Goal: Task Accomplishment & Management: Manage account settings

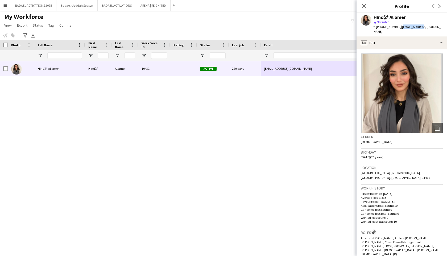
click at [5, 6] on app-icon "Menu" at bounding box center [5, 5] width 4 height 4
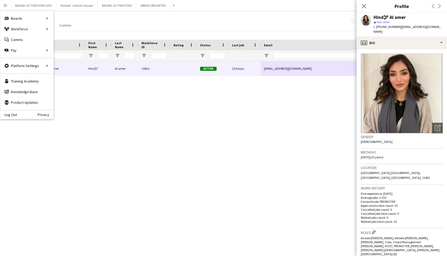
click at [138, 18] on div "My Workforce View Views Default view New view Update view Delete view Edit name…" at bounding box center [223, 22] width 447 height 18
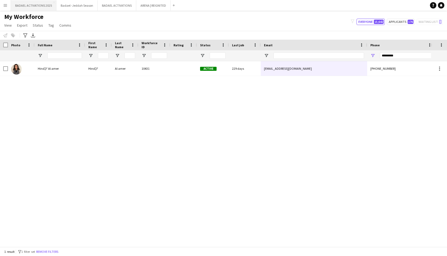
click at [37, 7] on button "BADAEL ACTIVATIONS 2025 Close" at bounding box center [33, 5] width 45 height 10
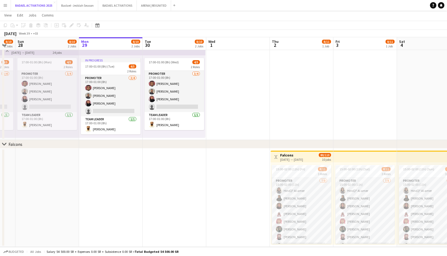
scroll to position [0, 244]
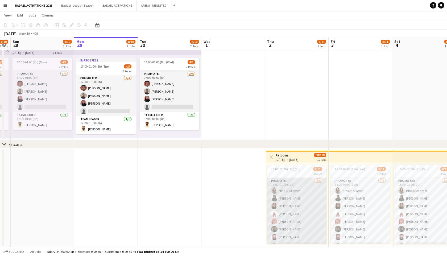
click at [289, 211] on app-card-role "PROMOTER [DATE] 15:00-02:00 (11h) Hind🕊 Al amer [PERSON_NAME] Rawan [PERSON_NAM…" at bounding box center [297, 214] width 60 height 72
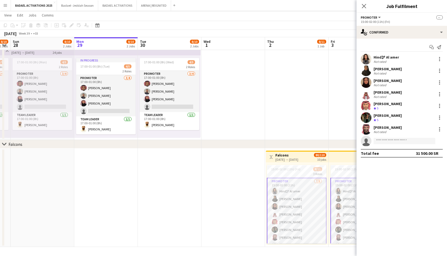
scroll to position [51, 0]
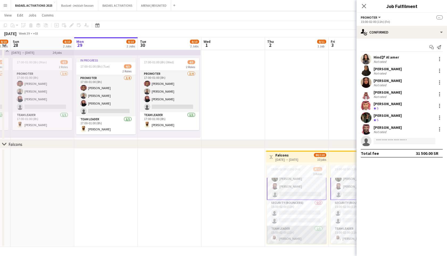
click at [294, 230] on app-card-role "Team Leader [DATE] 15:00-02:00 (11h) [PERSON_NAME]" at bounding box center [297, 235] width 60 height 18
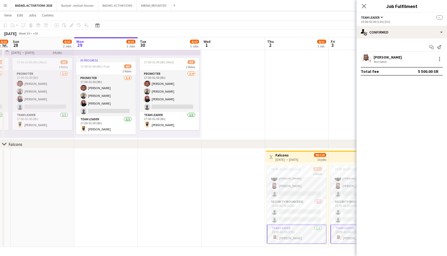
scroll to position [51, 0]
click at [438, 61] on div at bounding box center [439, 59] width 6 height 6
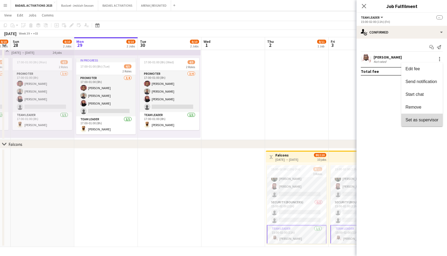
click at [424, 121] on span "Set as supervisor" at bounding box center [421, 120] width 33 height 5
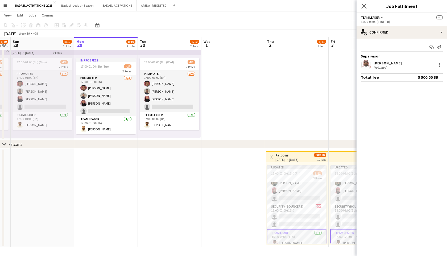
click at [365, 3] on app-icon "Close pop-in" at bounding box center [364, 6] width 8 height 8
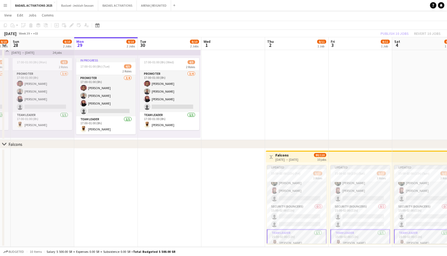
click at [314, 155] on span "80/110" at bounding box center [320, 155] width 12 height 4
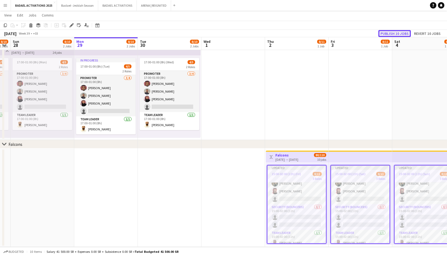
click at [398, 32] on button "Publish 10 jobs" at bounding box center [394, 33] width 32 height 7
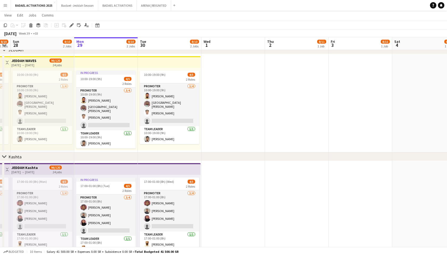
scroll to position [0, 0]
